Goal: Ask a question

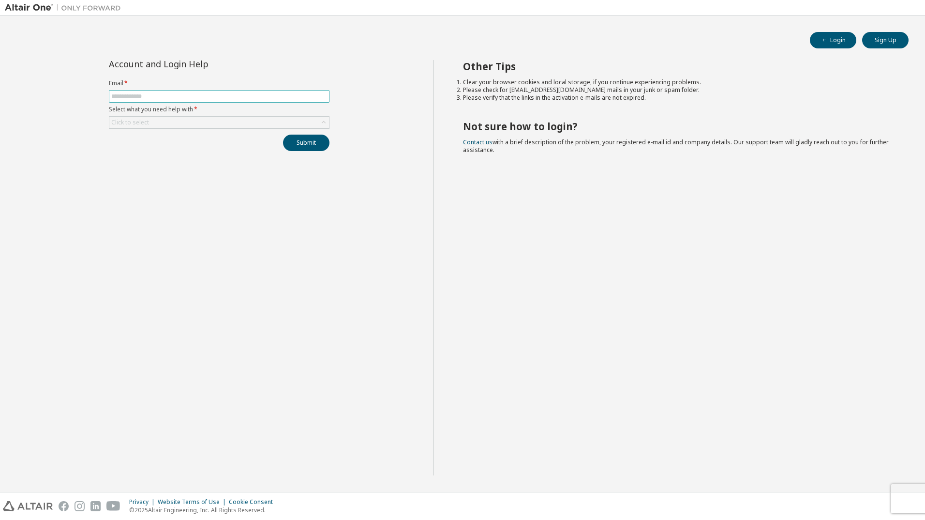
click at [137, 96] on input "text" at bounding box center [219, 96] width 216 height 8
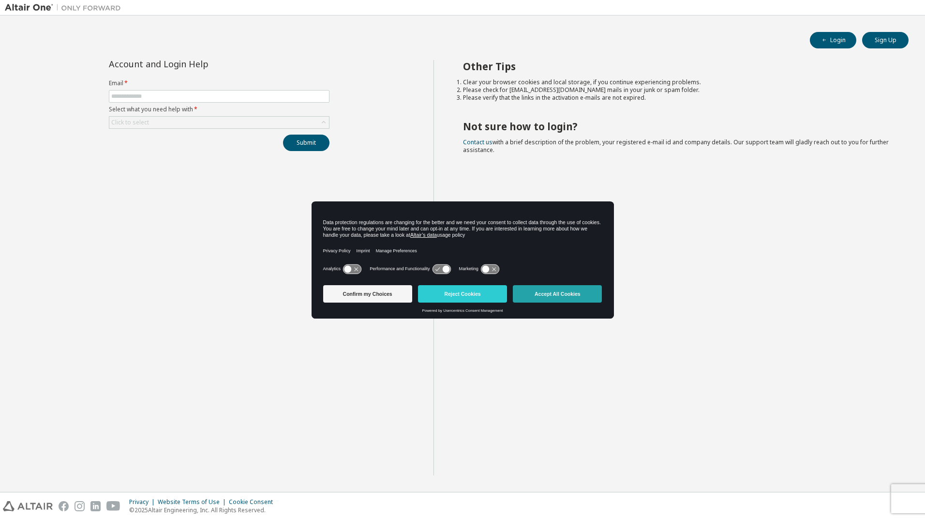
click at [556, 296] on button "Accept All Cookies" at bounding box center [557, 293] width 89 height 17
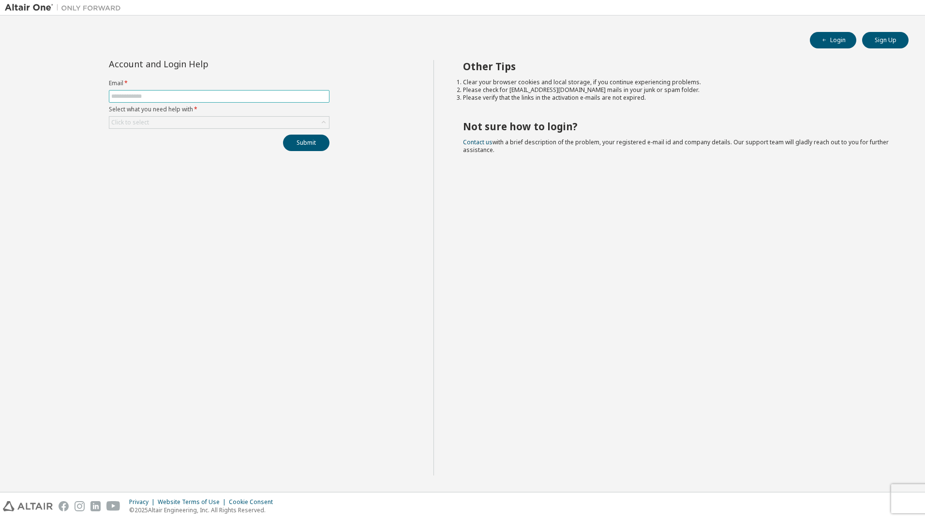
click at [137, 94] on input "text" at bounding box center [219, 96] width 216 height 8
type input "*"
type input "**********"
click at [159, 116] on div "Click to select" at bounding box center [219, 122] width 221 height 13
click at [157, 119] on div "Click to select" at bounding box center [219, 123] width 220 height 12
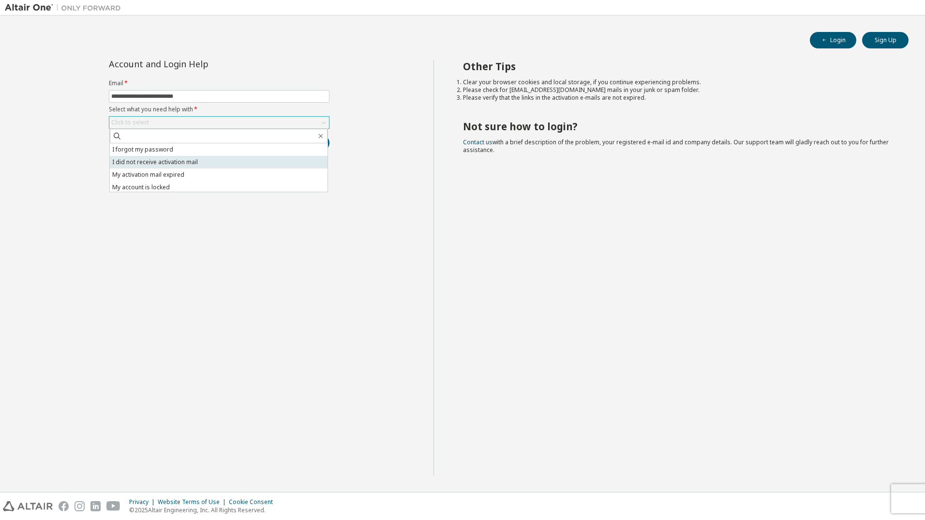
click at [156, 158] on li "I did not receive activation mail" at bounding box center [219, 162] width 218 height 13
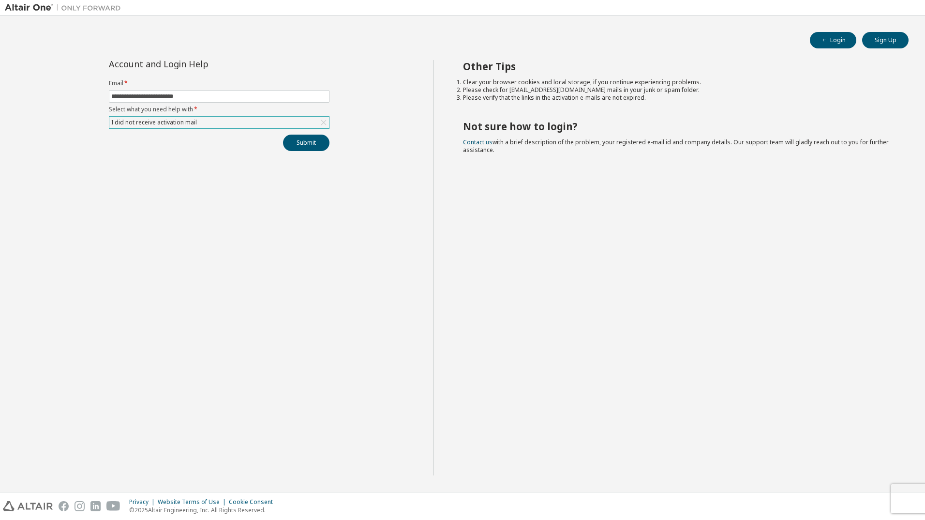
click at [184, 119] on div "I did not receive activation mail" at bounding box center [154, 122] width 89 height 11
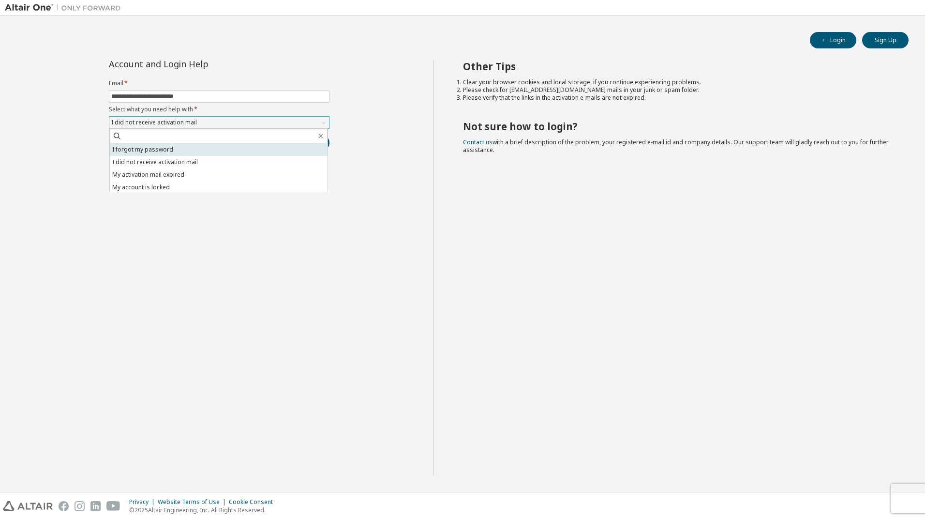
click at [164, 151] on li "I forgot my password" at bounding box center [219, 149] width 218 height 13
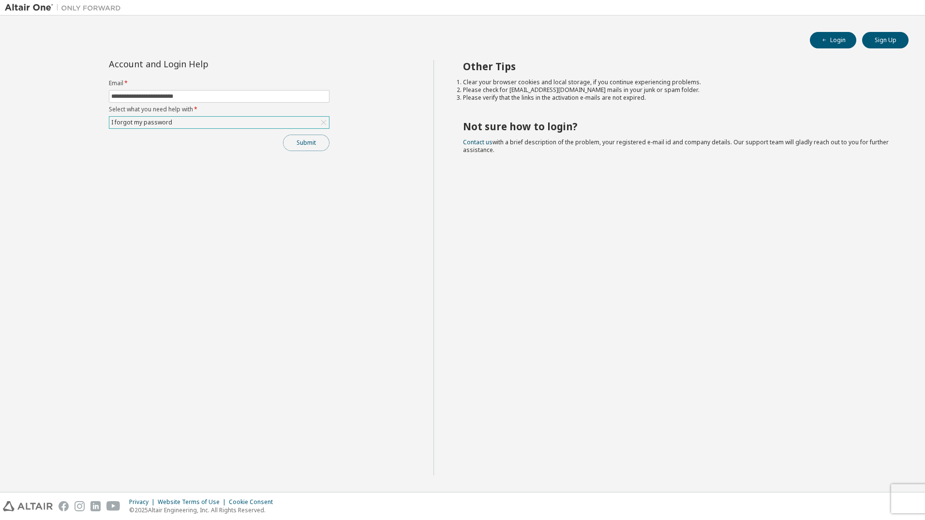
click at [306, 145] on button "Submit" at bounding box center [306, 143] width 46 height 16
